Goal: Find specific page/section: Find specific page/section

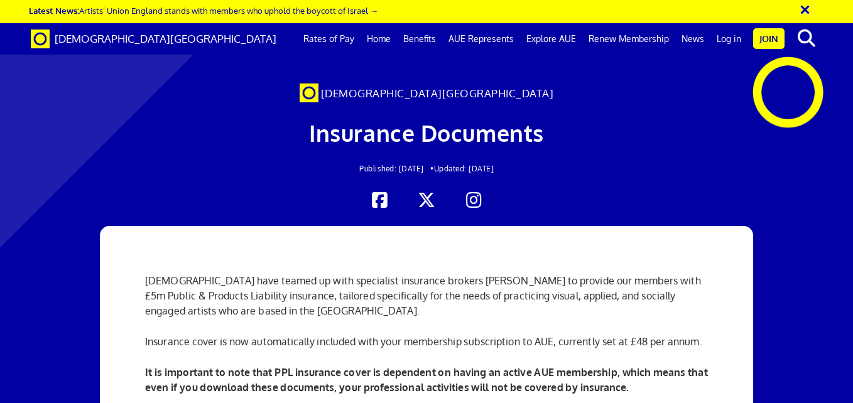
scroll to position [126, 0]
click at [721, 39] on link "Log in" at bounding box center [728, 38] width 37 height 31
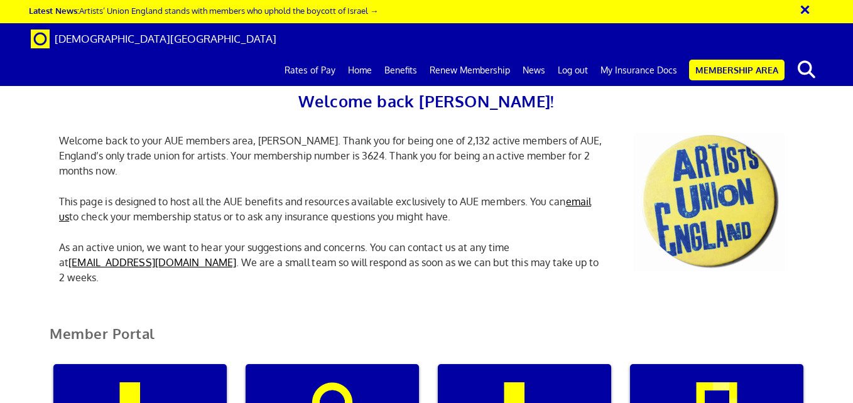
scroll to position [0, 4]
click at [645, 55] on link "My Insurance Docs" at bounding box center [638, 70] width 89 height 31
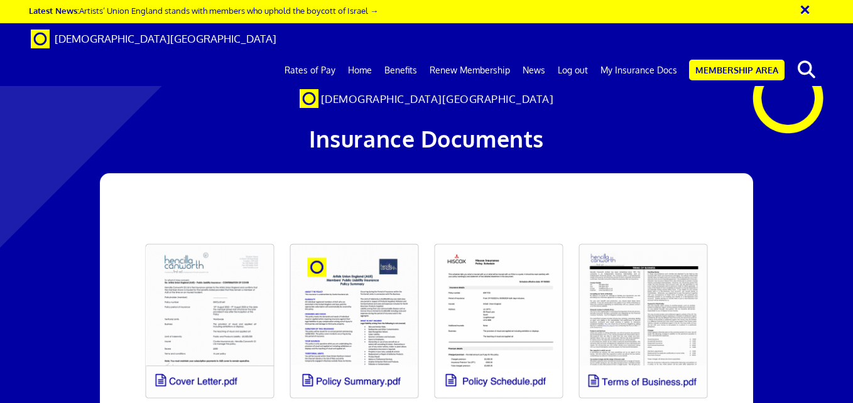
scroll to position [0, 5]
click at [826, 168] on div at bounding box center [426, 91] width 853 height 157
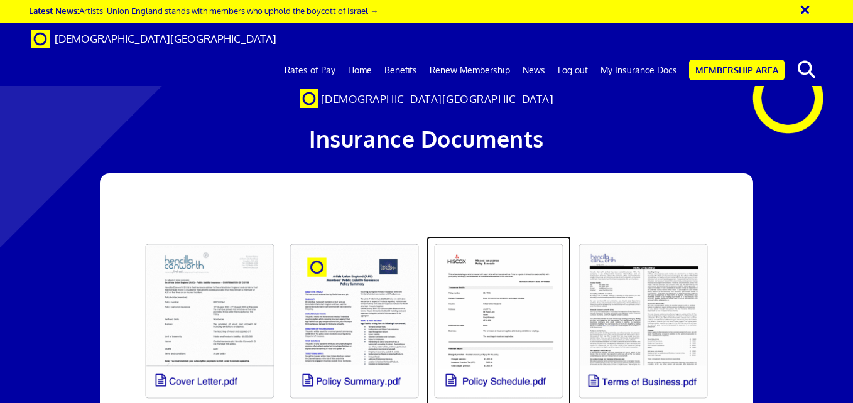
click at [467, 236] on link at bounding box center [498, 321] width 144 height 170
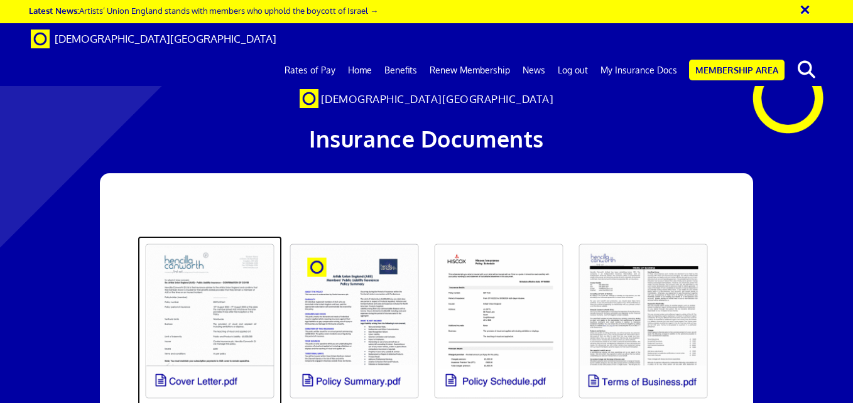
click at [222, 236] on link at bounding box center [209, 321] width 144 height 170
